Goal: Information Seeking & Learning: Learn about a topic

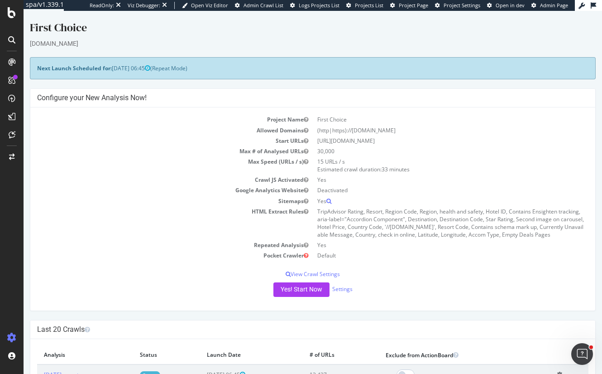
click at [79, 147] on td "Max # of Analysed URLs" at bounding box center [175, 151] width 276 height 10
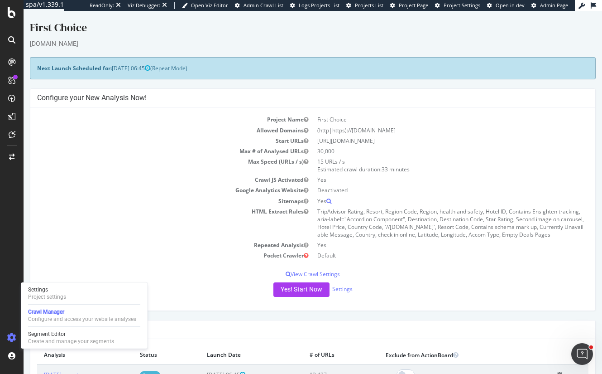
scroll to position [226, 0]
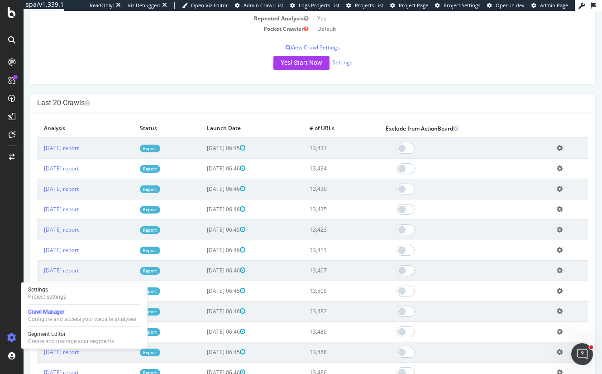
click at [160, 152] on link "Report" at bounding box center [150, 148] width 20 height 8
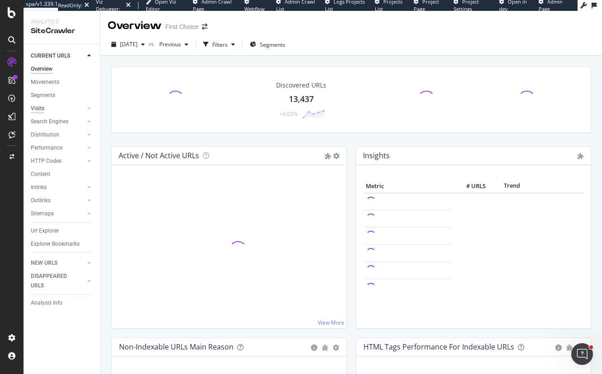
click at [41, 104] on div "Visits" at bounding box center [38, 109] width 14 height 10
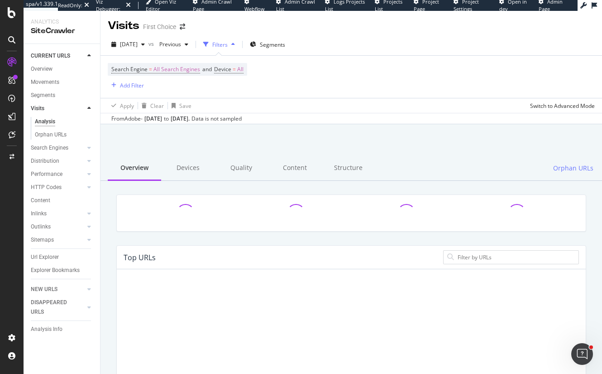
drag, startPoint x: 145, startPoint y: 121, endPoint x: 314, endPoint y: 116, distance: 169.5
click at [314, 116] on div "From Adobe - [DATE] to [DATE] . Data is not sampled" at bounding box center [352, 118] width 502 height 11
